Goal: Transaction & Acquisition: Purchase product/service

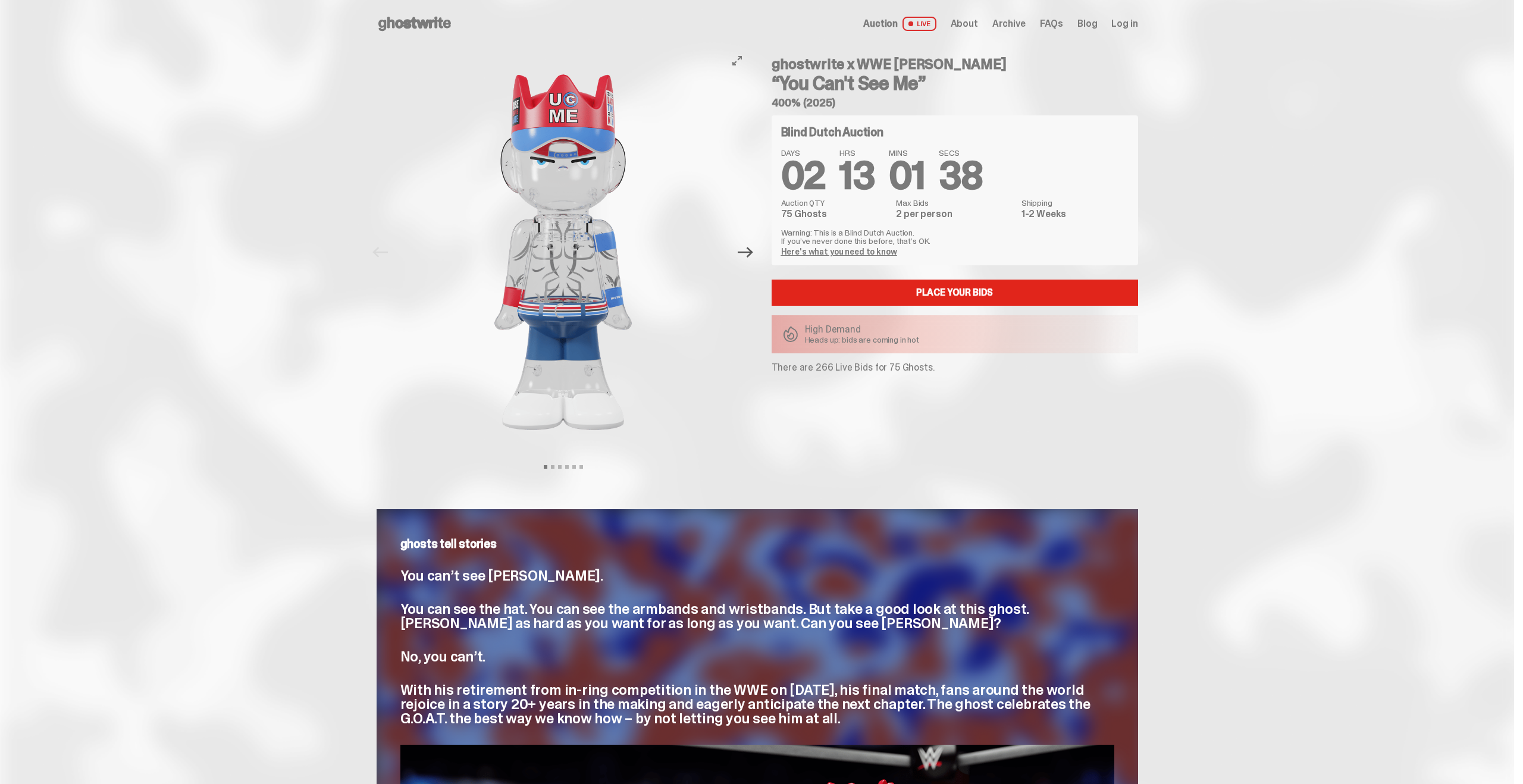
click at [747, 256] on icon "Next" at bounding box center [745, 252] width 15 height 15
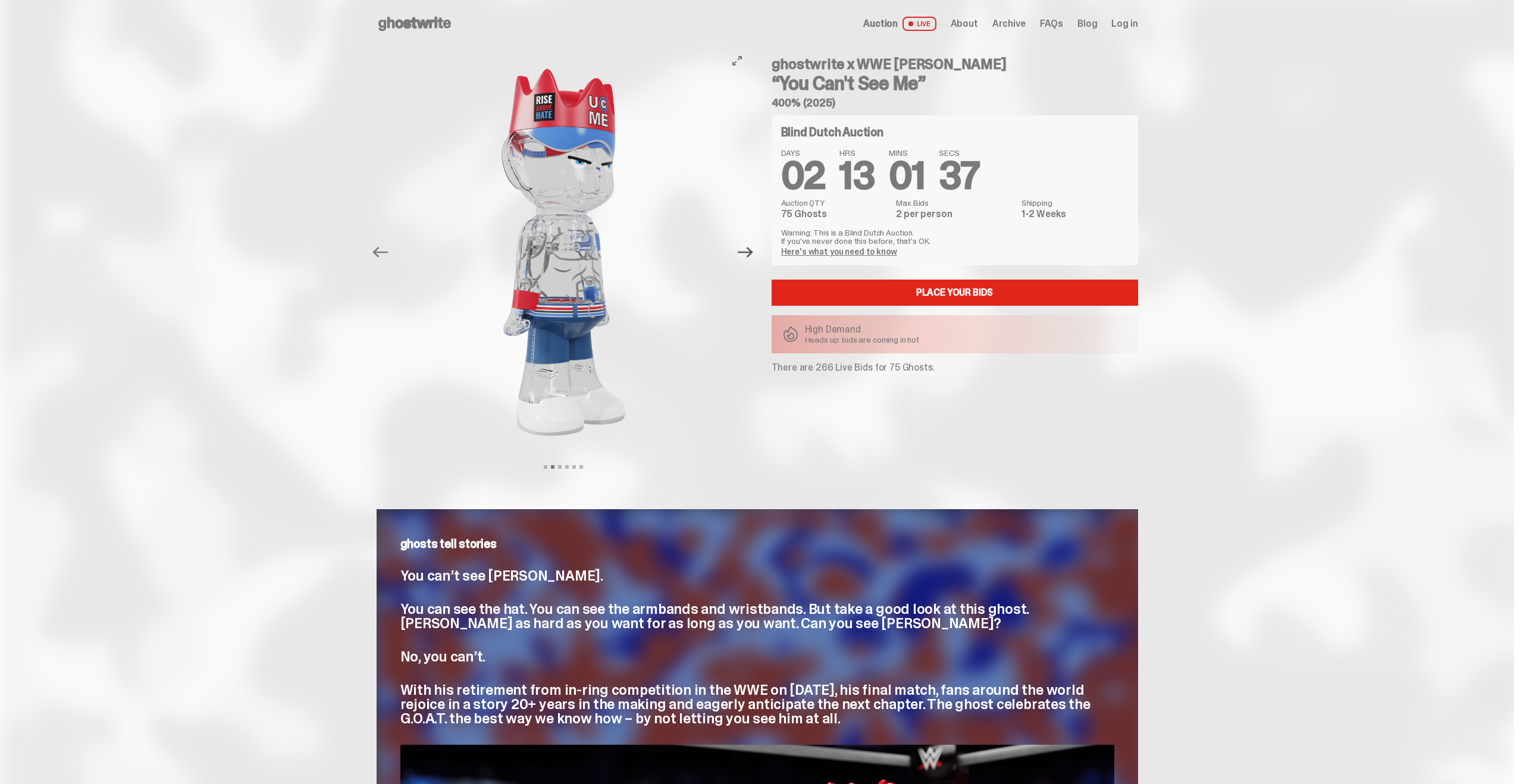
click at [746, 256] on icon "Next" at bounding box center [745, 252] width 15 height 15
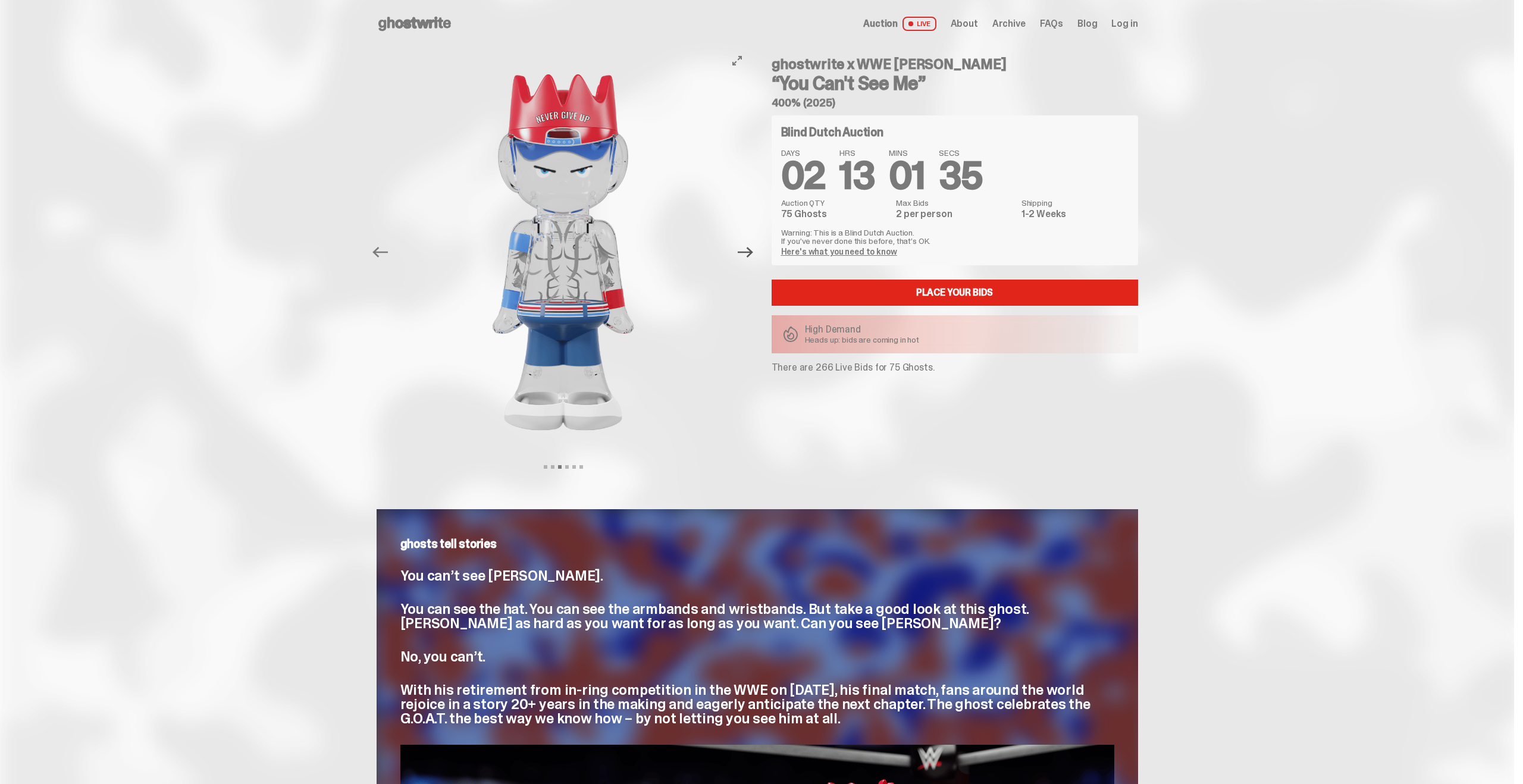
click at [746, 255] on icon "Next" at bounding box center [745, 252] width 15 height 15
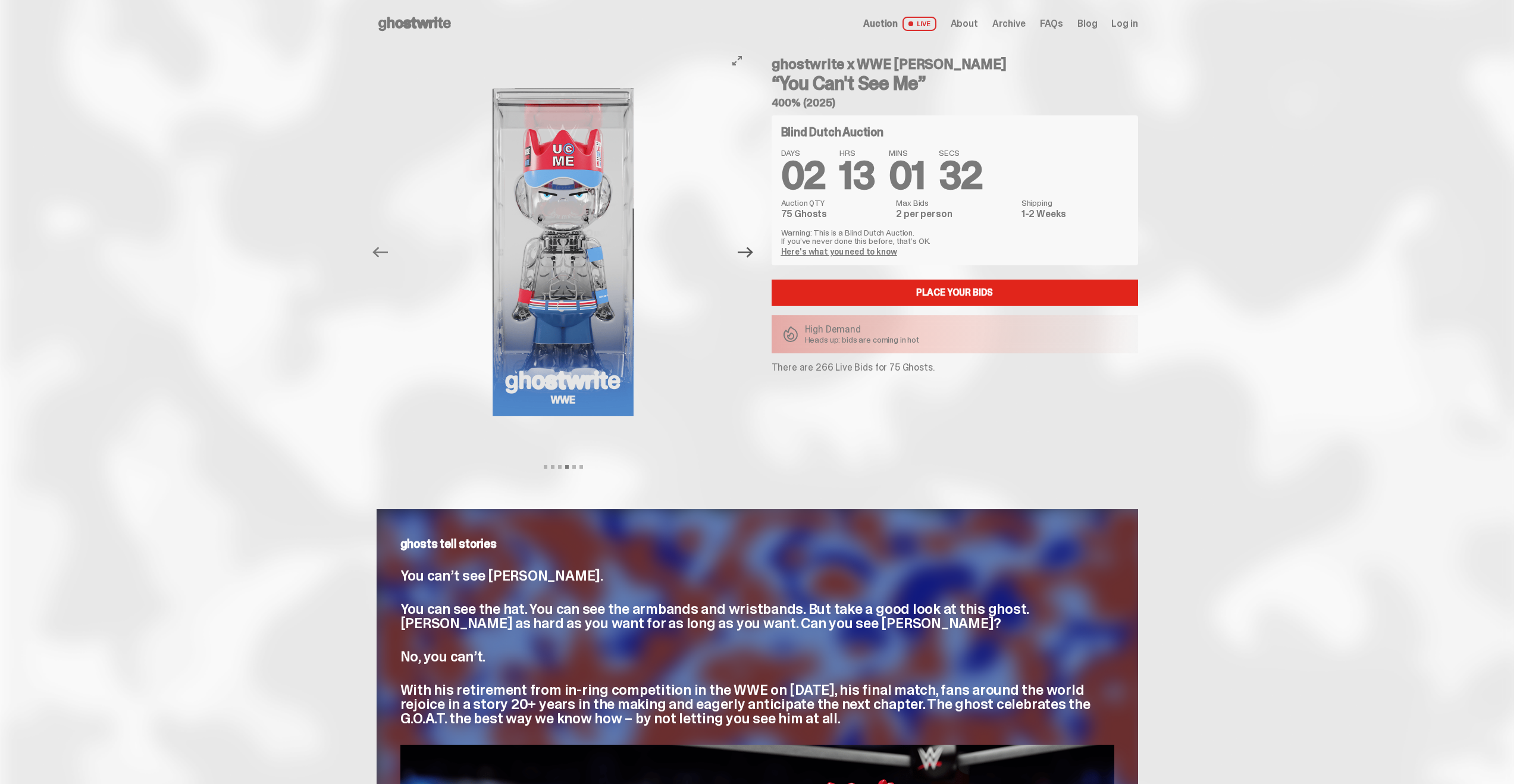
click at [746, 255] on icon "Next" at bounding box center [745, 252] width 15 height 15
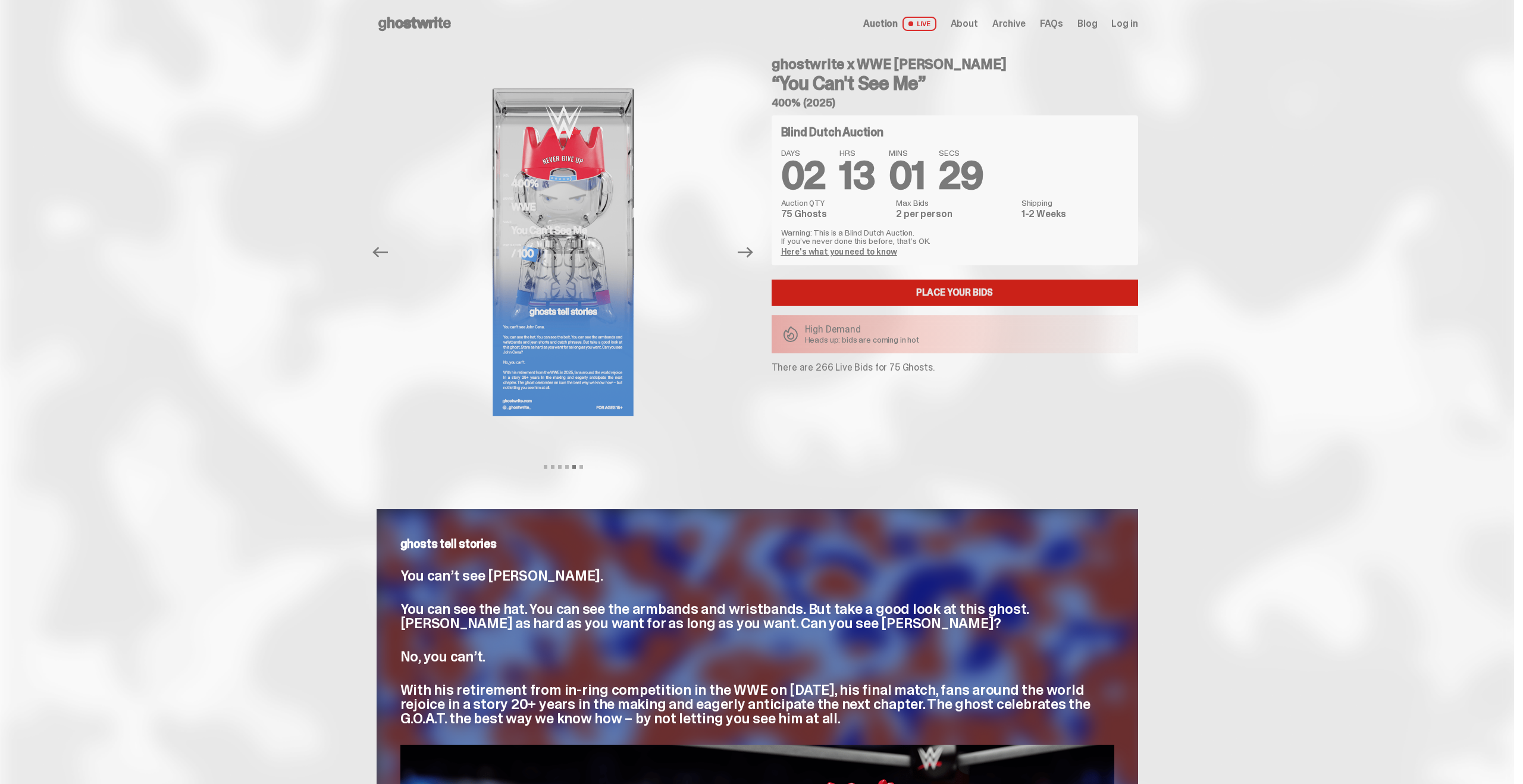
click at [902, 286] on link "Place your Bids" at bounding box center [955, 292] width 367 height 26
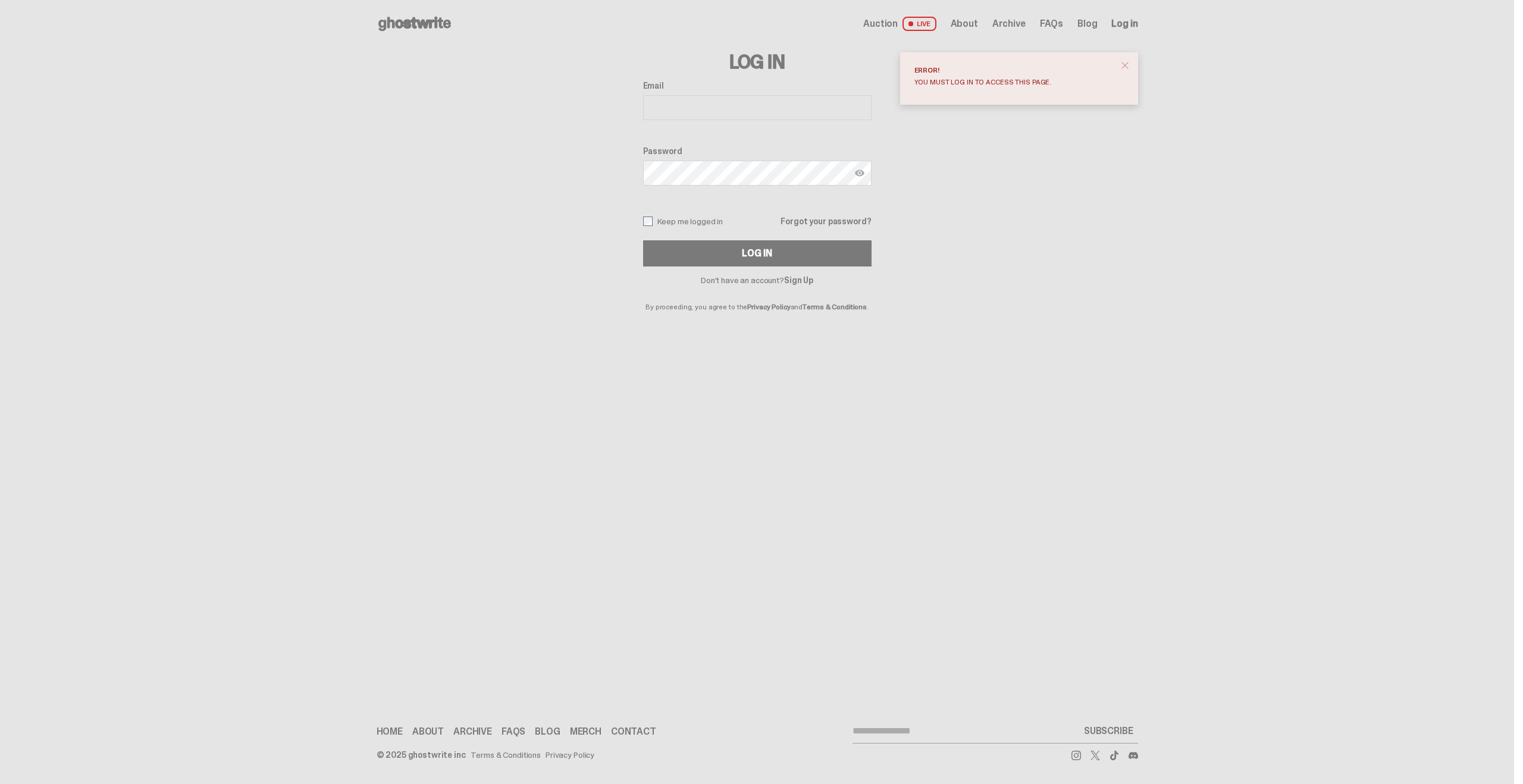
click at [751, 88] on label "Email" at bounding box center [757, 86] width 228 height 10
click at [751, 95] on input "Email" at bounding box center [757, 107] width 228 height 25
